Goal: Information Seeking & Learning: Learn about a topic

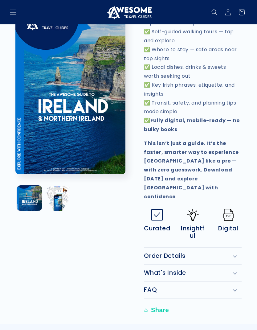
scroll to position [396, 0]
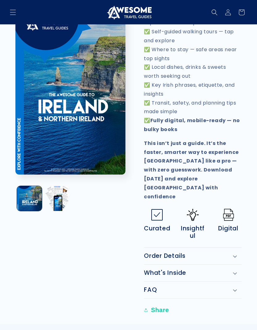
click at [239, 252] on div "Order Details" at bounding box center [193, 255] width 98 height 7
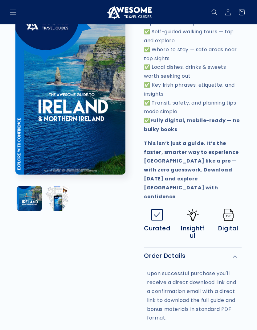
click at [240, 252] on div "Order Details" at bounding box center [193, 255] width 98 height 7
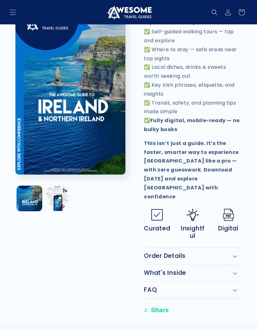
click at [240, 269] on div "What's Inside" at bounding box center [193, 272] width 98 height 7
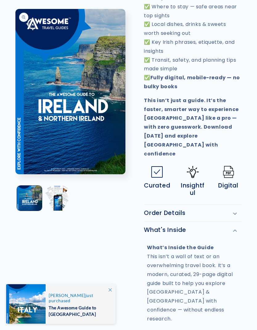
scroll to position [439, 0]
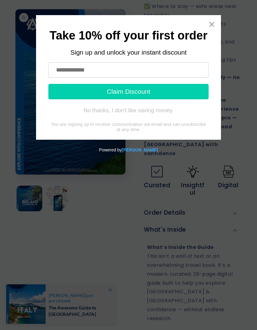
click at [211, 22] on icon "Close widget" at bounding box center [212, 24] width 6 height 6
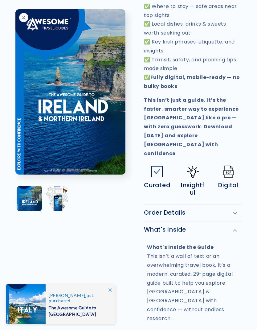
click at [241, 226] on div "What's Inside" at bounding box center [193, 229] width 98 height 7
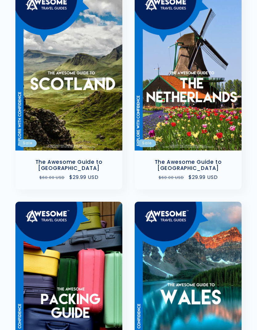
scroll to position [908, 0]
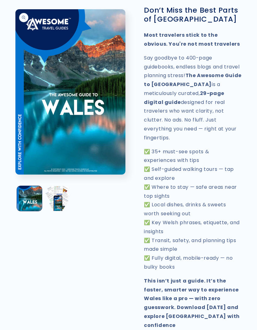
scroll to position [225, 0]
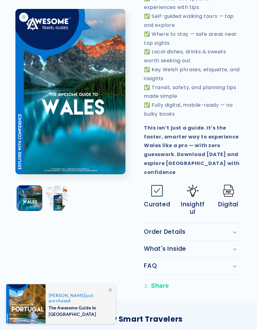
click at [220, 228] on div "Order Details" at bounding box center [193, 231] width 98 height 7
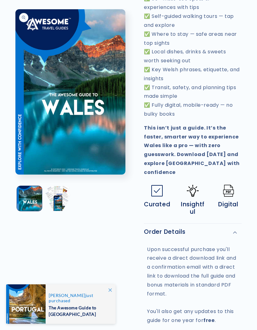
click at [221, 228] on div "Order Details" at bounding box center [193, 231] width 98 height 7
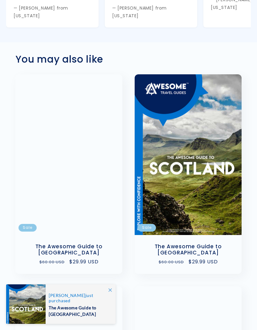
scroll to position [763, 0]
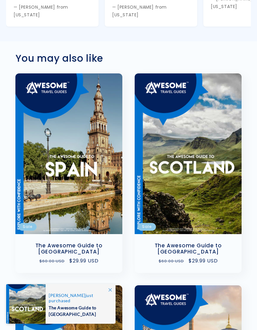
click at [208, 242] on link "The Awesome Guide to Scotland" at bounding box center [188, 248] width 95 height 13
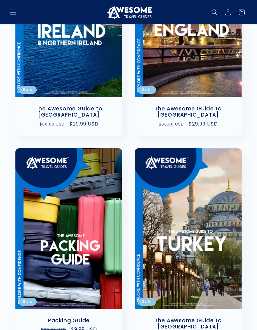
scroll to position [968, 0]
click at [97, 318] on link "Packing Guide" at bounding box center [69, 321] width 95 height 6
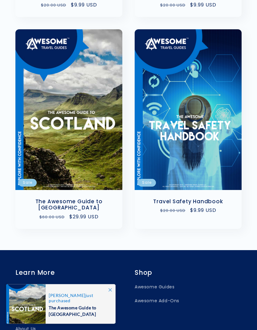
scroll to position [921, 0]
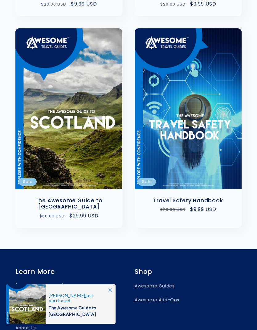
click at [212, 197] on link "Travel Safety Handbook" at bounding box center [188, 200] width 95 height 6
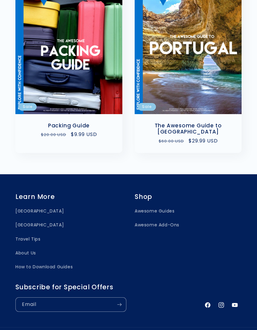
scroll to position [1053, 0]
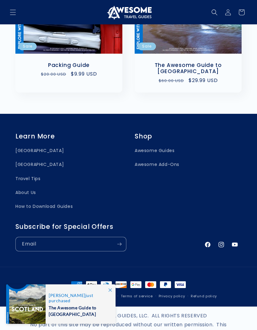
click at [164, 158] on link "Awesome Add-Ons" at bounding box center [157, 165] width 45 height 14
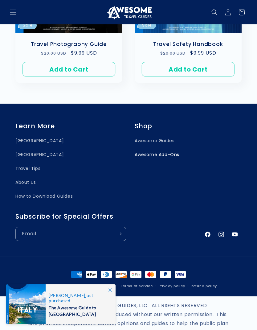
scroll to position [502, 0]
click at [30, 149] on link "[GEOGRAPHIC_DATA]" at bounding box center [39, 155] width 48 height 14
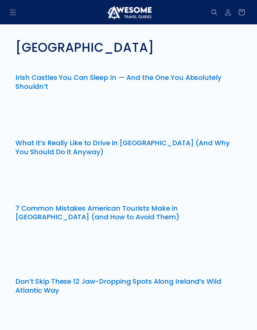
click at [200, 142] on link "What It’s Really Like to Drive in Ireland (And Why You Should Do It Anyway)" at bounding box center [122, 147] width 214 height 18
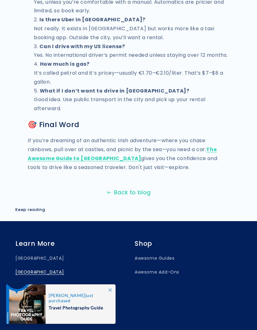
scroll to position [954, 0]
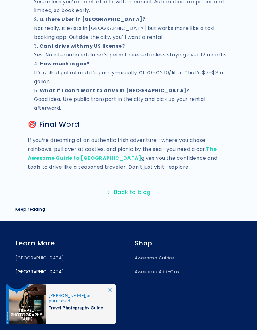
click at [140, 187] on link "Back to blog" at bounding box center [128, 192] width 257 height 10
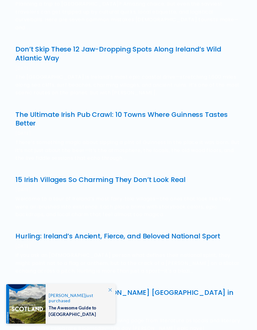
scroll to position [232, 0]
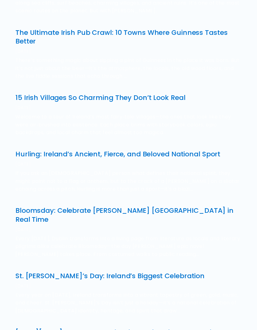
click at [207, 265] on article "St. Patrick’s Day: Ireland’s Biggest Celebration May 10, 2025 Every year on Mar…" at bounding box center [128, 293] width 226 height 56
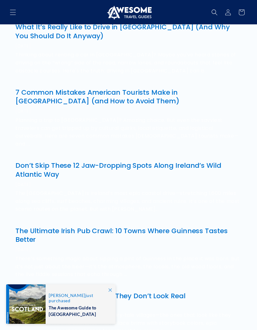
scroll to position [116, 0]
click at [173, 161] on link "Don’t Skip These 12 Jaw-Dropping Spots Along Ireland’s Wild Atlantic Way" at bounding box center [118, 170] width 206 height 18
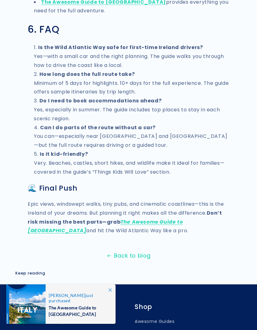
scroll to position [1052, 0]
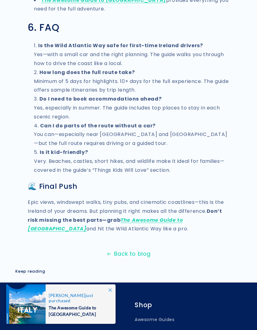
click at [183, 216] on link "The Awesome Guide to [GEOGRAPHIC_DATA]" at bounding box center [105, 224] width 155 height 16
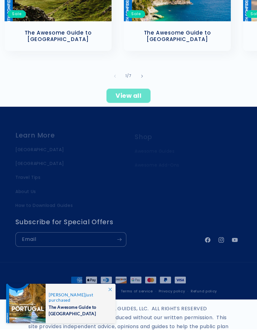
scroll to position [319, 0]
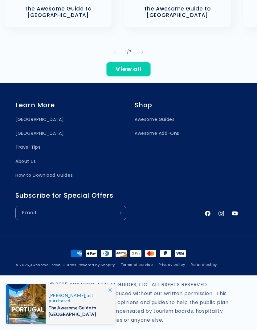
click at [34, 154] on link "About Us" at bounding box center [25, 161] width 21 height 14
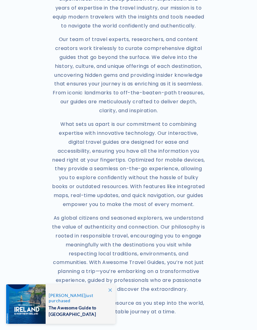
scroll to position [341, 0]
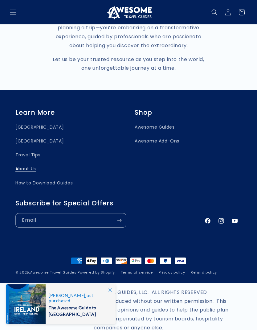
click at [35, 162] on link "Travel Tips" at bounding box center [27, 155] width 25 height 14
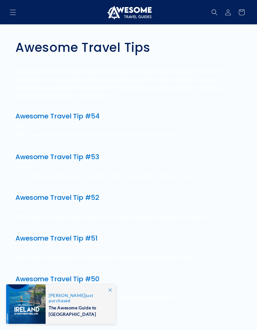
click at [88, 115] on link "Awesome Travel Tip #54" at bounding box center [57, 116] width 84 height 10
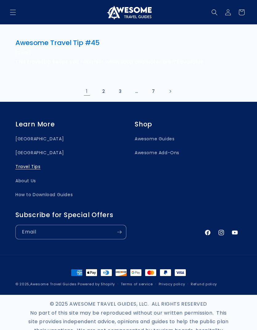
scroll to position [438, 0]
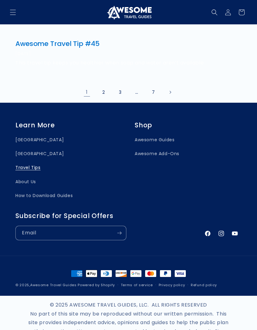
click at [60, 189] on link "How to Download Guides" at bounding box center [43, 196] width 57 height 14
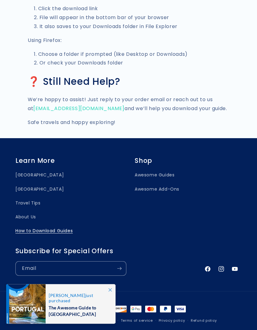
scroll to position [754, 0]
